Goal: Go to known website: Access a specific website the user already knows

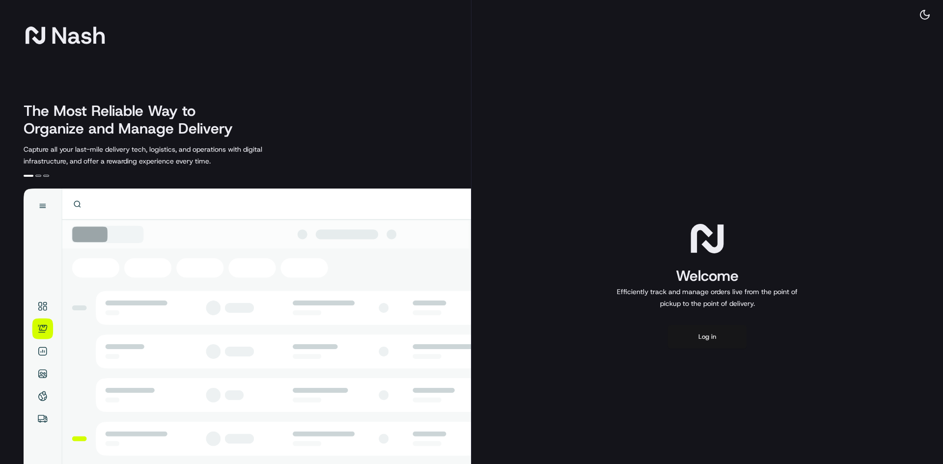
click at [729, 338] on button "Log in" at bounding box center [707, 337] width 79 height 24
